Goal: Task Accomplishment & Management: Manage account settings

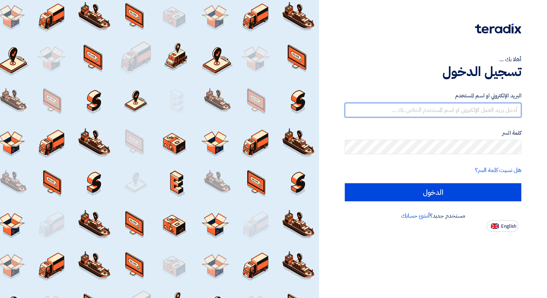
click at [460, 111] on input "text" at bounding box center [433, 110] width 177 height 14
type input "[DOMAIN_NAME][EMAIL_ADDRESS][DOMAIN_NAME]"
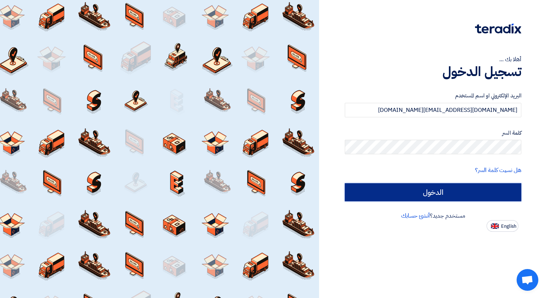
click at [438, 199] on input "الدخول" at bounding box center [433, 192] width 177 height 18
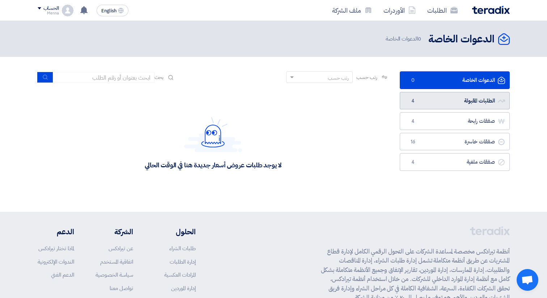
click at [479, 104] on link "الطلبات المقبولة الطلبات المقبولة 4" at bounding box center [455, 101] width 110 height 18
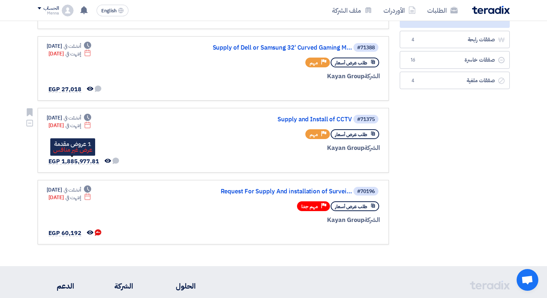
scroll to position [125, 0]
click at [300, 121] on link "Supply and Install of CCTV" at bounding box center [279, 119] width 145 height 7
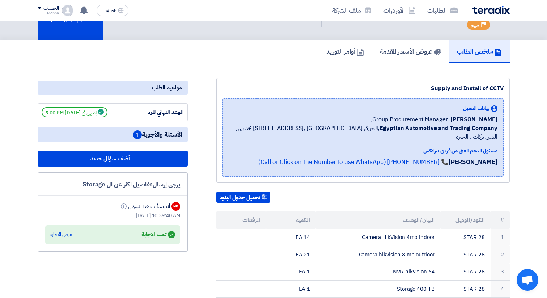
scroll to position [37, 0]
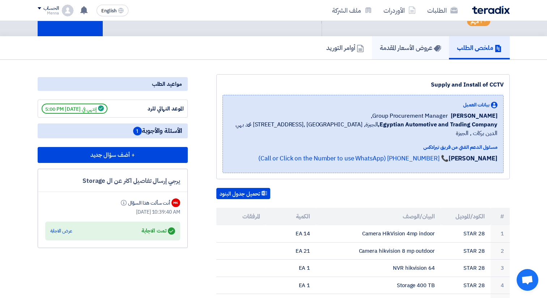
click at [386, 47] on h5 "عروض الأسعار المقدمة" at bounding box center [410, 47] width 61 height 8
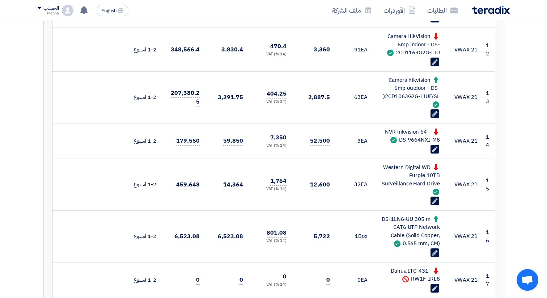
scroll to position [749, 0]
